Goal: Find specific page/section: Find specific page/section

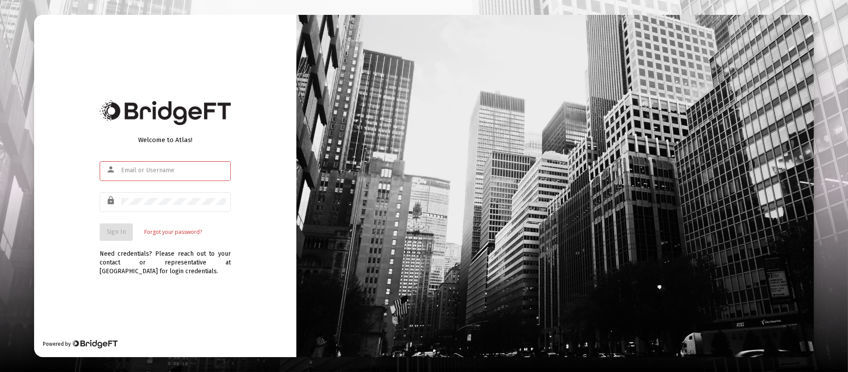
type input "[PERSON_NAME][EMAIL_ADDRESS][DOMAIN_NAME]"
click at [120, 231] on span "Sign In" at bounding box center [116, 231] width 19 height 7
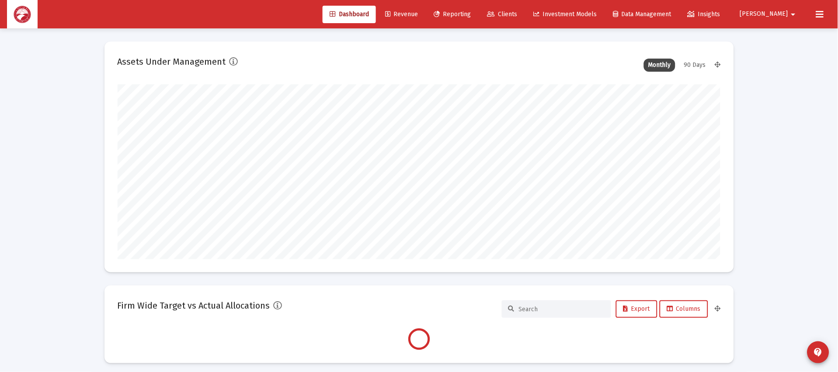
scroll to position [174, 603]
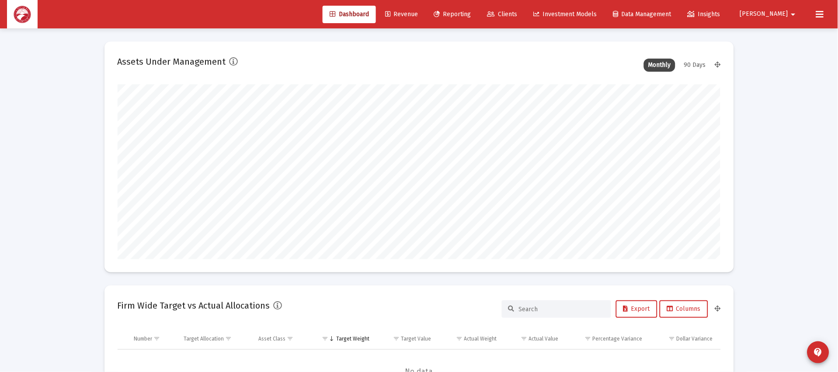
click at [543, 4] on div "Dashboard Revenue Reporting Clients Investment Models Data Management Insights …" at bounding box center [419, 14] width 824 height 28
click at [518, 15] on span "Clients" at bounding box center [503, 13] width 30 height 7
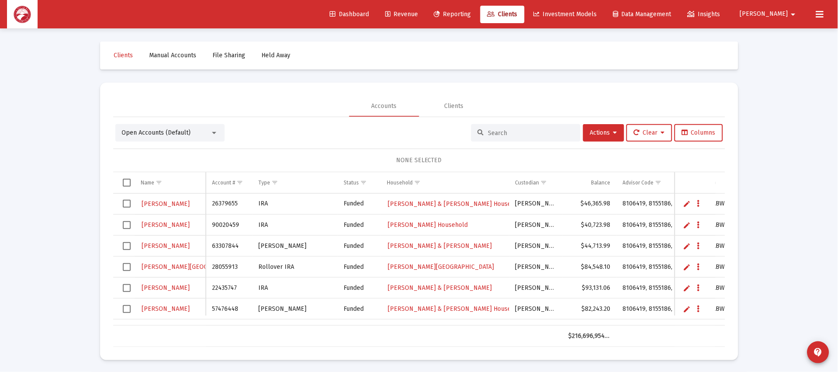
click at [538, 138] on div at bounding box center [525, 132] width 109 height 17
click at [543, 133] on input at bounding box center [531, 132] width 86 height 7
type input "[PERSON_NAME]"
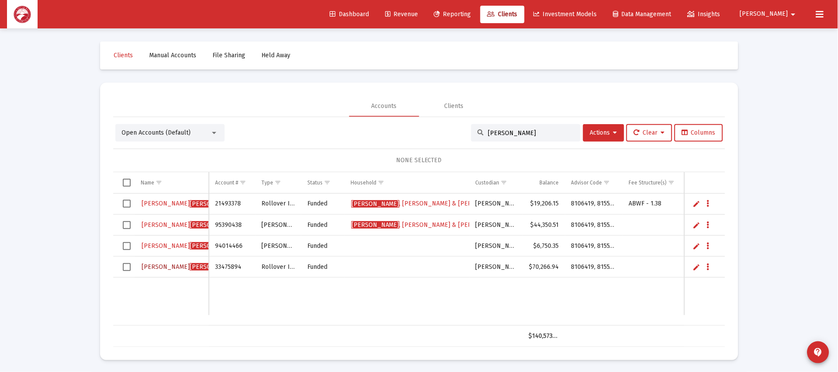
click at [190, 263] on span "[PERSON_NAME]" at bounding box center [214, 266] width 48 height 7
